Goal: Communication & Community: Participate in discussion

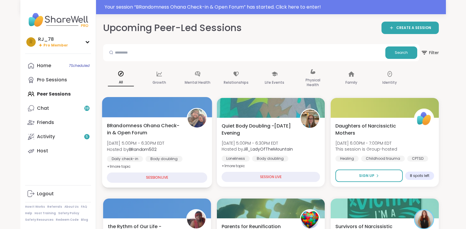
click at [164, 149] on span "Hosted by BRandom502" at bounding box center [136, 149] width 58 height 6
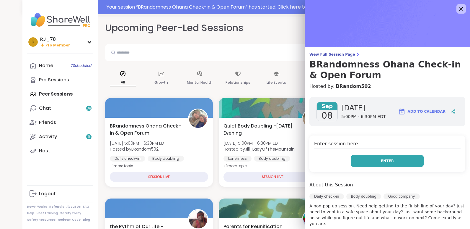
click at [381, 158] on span "Enter" at bounding box center [387, 160] width 13 height 5
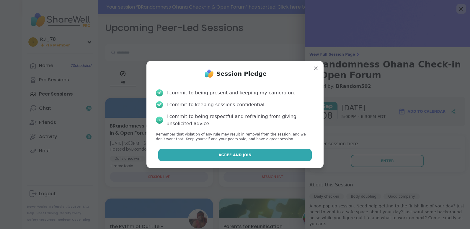
click at [246, 153] on button "Agree and Join" at bounding box center [235, 155] width 154 height 12
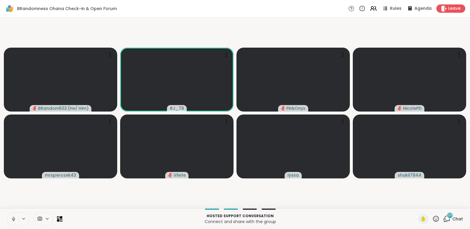
click at [14, 220] on icon at bounding box center [13, 219] width 0 height 1
